Goal: Find contact information: Find contact information

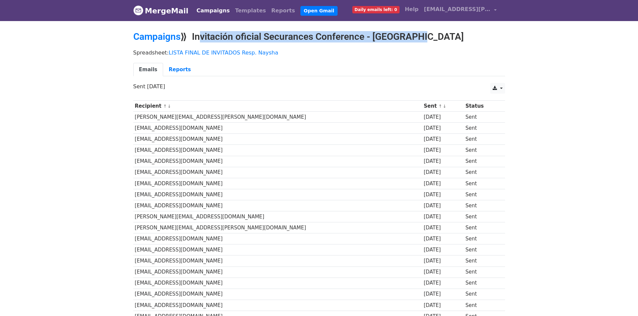
copy h2 "Invitación oficial Securances Conference - [GEOGRAPHIC_DATA]"
drag, startPoint x: 196, startPoint y: 34, endPoint x: 196, endPoint y: 3, distance: 30.5
click at [431, 34] on h2 "Campaigns ⟫ Invitación oficial Securances Conference - [GEOGRAPHIC_DATA]" at bounding box center [318, 36] width 371 height 11
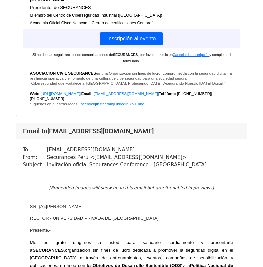
scroll to position [22170, 0]
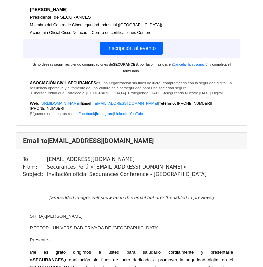
copy td "admisionposgrado@utea.edu.pe ."
drag, startPoint x: 117, startPoint y: 89, endPoint x: 44, endPoint y: 90, distance: 74.0
